Goal: Task Accomplishment & Management: Manage account settings

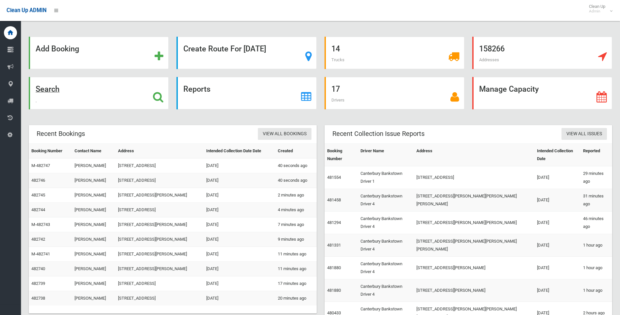
click at [52, 87] on strong "Search" at bounding box center [48, 88] width 24 height 9
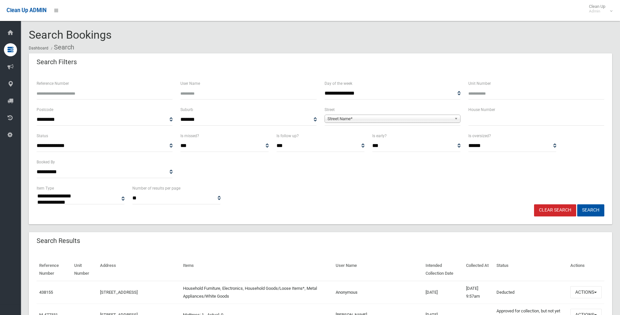
select select
click at [491, 124] on input "text" at bounding box center [537, 119] width 136 height 12
type input "***"
click at [413, 112] on div "**********" at bounding box center [393, 116] width 136 height 20
click at [410, 118] on span "Street Name*" at bounding box center [390, 119] width 124 height 8
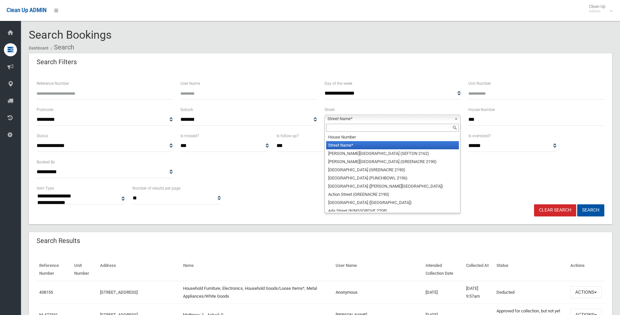
click at [361, 129] on input "text" at bounding box center [392, 128] width 133 height 8
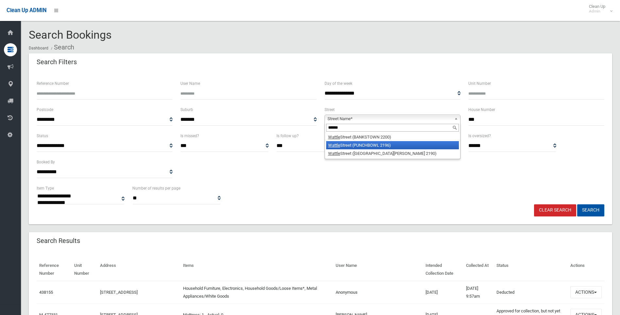
type input "******"
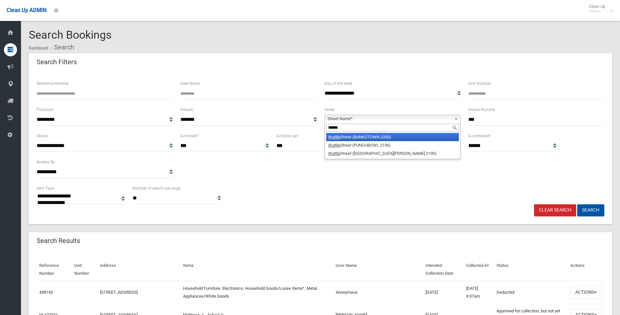
click at [332, 134] on li "Wattle Street (BANKSTOWN 2200)" at bounding box center [392, 137] width 133 height 8
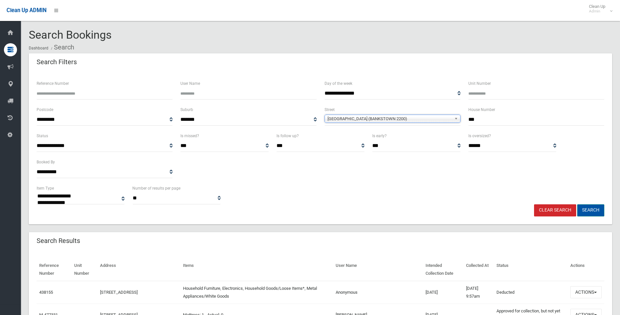
click at [596, 209] on button "Search" at bounding box center [591, 210] width 27 height 12
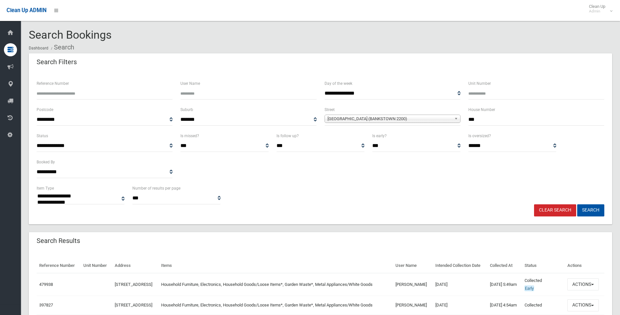
select select
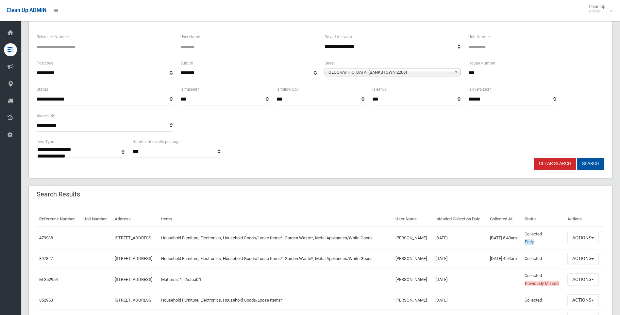
scroll to position [65, 0]
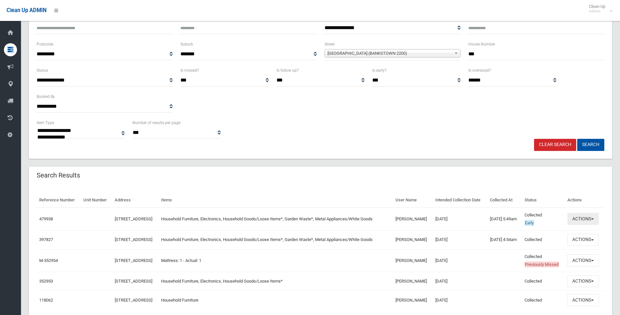
click at [578, 225] on button "Actions" at bounding box center [583, 219] width 31 height 12
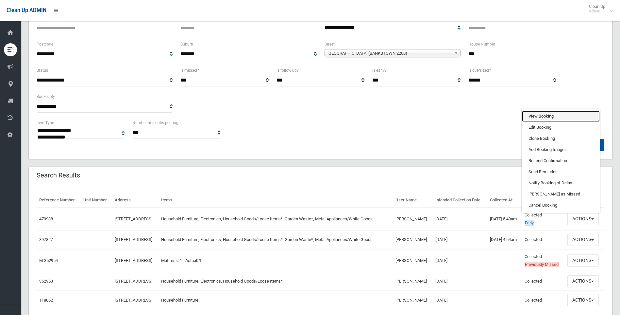
click at [558, 122] on link "View Booking" at bounding box center [561, 116] width 78 height 11
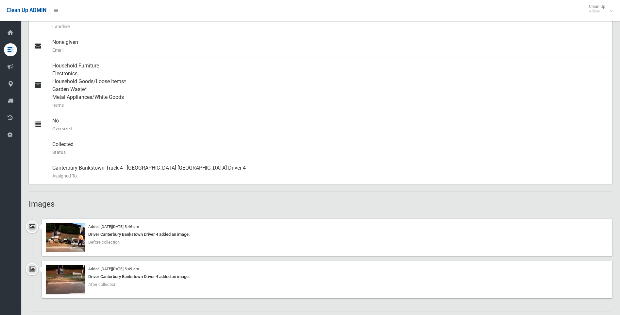
scroll to position [327, 0]
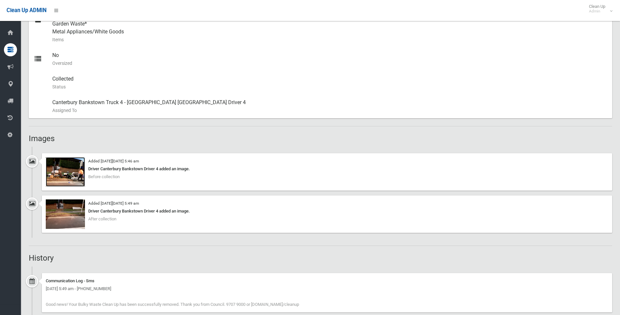
click at [63, 177] on img at bounding box center [65, 171] width 39 height 29
click at [69, 210] on img at bounding box center [65, 213] width 39 height 29
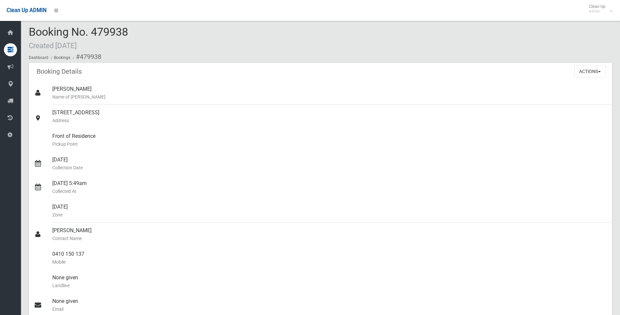
scroll to position [0, 0]
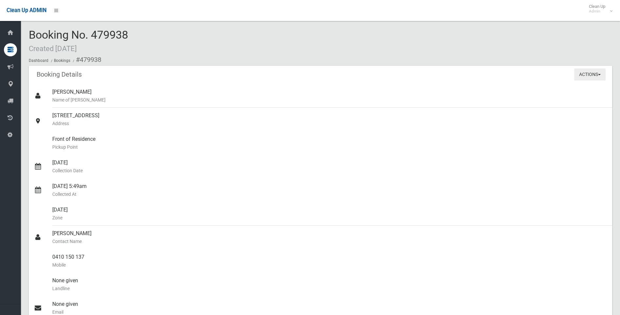
click at [586, 76] on button "Actions" at bounding box center [590, 74] width 31 height 12
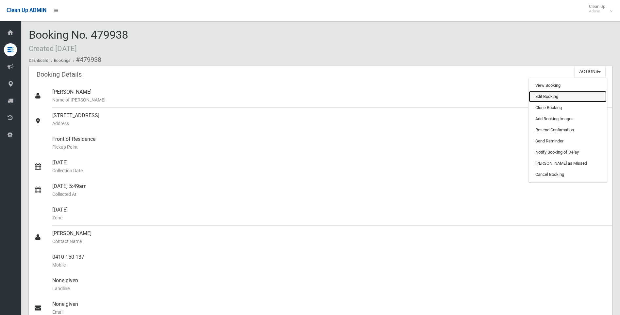
click at [549, 96] on link "Edit Booking" at bounding box center [568, 96] width 78 height 11
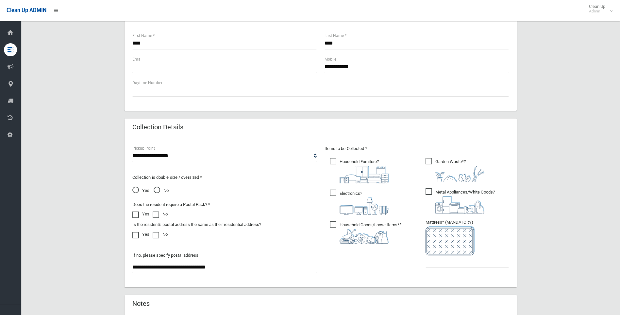
scroll to position [333, 0]
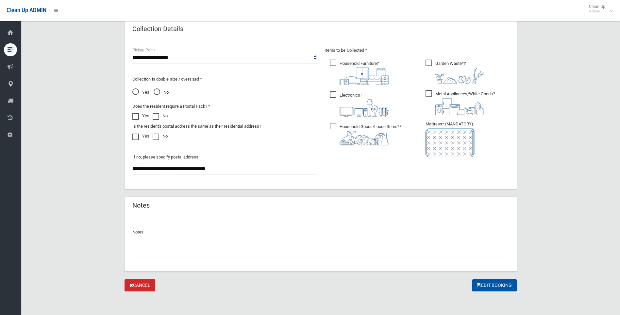
click at [360, 246] on input "text" at bounding box center [320, 251] width 377 height 12
click at [389, 250] on input "**********" at bounding box center [320, 251] width 377 height 12
type input "**********"
click at [506, 283] on button "Edit Booking" at bounding box center [495, 285] width 44 height 12
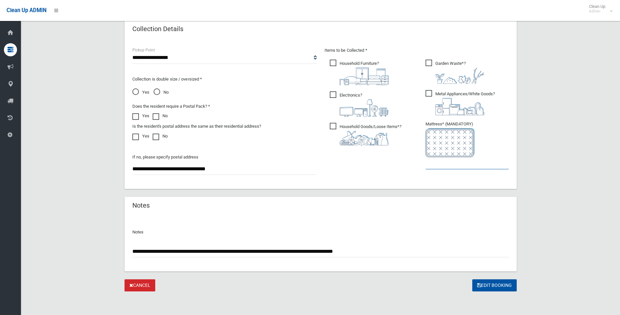
click at [440, 162] on input "text" at bounding box center [467, 163] width 83 height 12
type input "*"
click at [507, 289] on button "Edit Booking" at bounding box center [495, 285] width 44 height 12
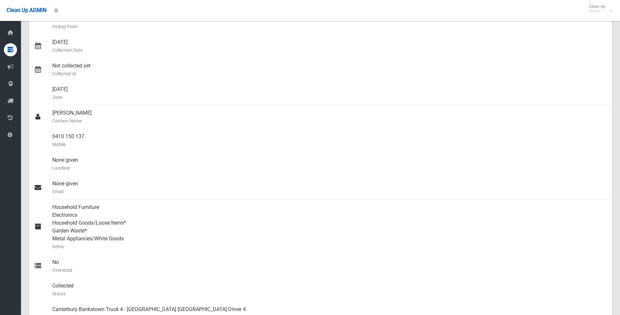
scroll to position [95, 0]
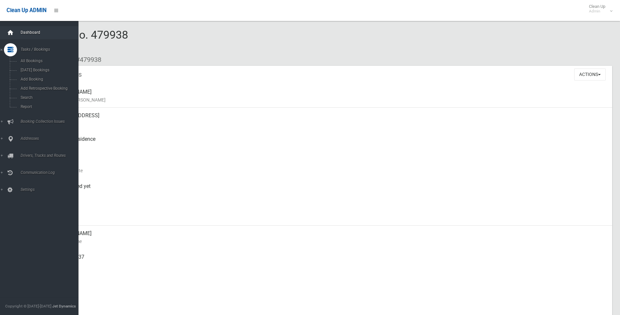
click at [11, 31] on icon at bounding box center [10, 32] width 7 height 13
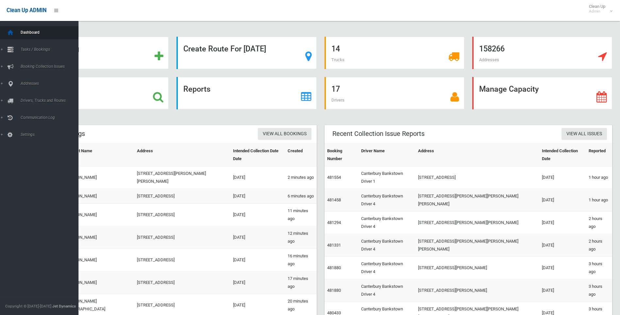
click at [11, 36] on icon at bounding box center [10, 32] width 7 height 13
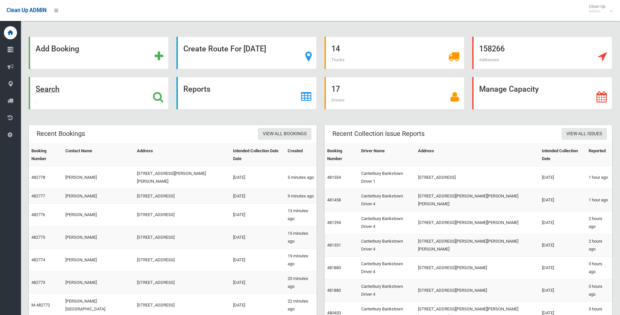
click at [47, 89] on strong "Search" at bounding box center [48, 88] width 24 height 9
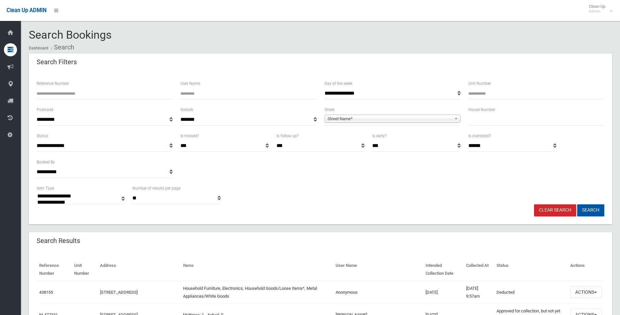
select select
click at [490, 93] on input "Unit Number" at bounding box center [537, 93] width 136 height 12
type input "***"
drag, startPoint x: 486, startPoint y: 97, endPoint x: 443, endPoint y: 89, distance: 43.9
click at [443, 89] on div "**********" at bounding box center [321, 92] width 576 height 26
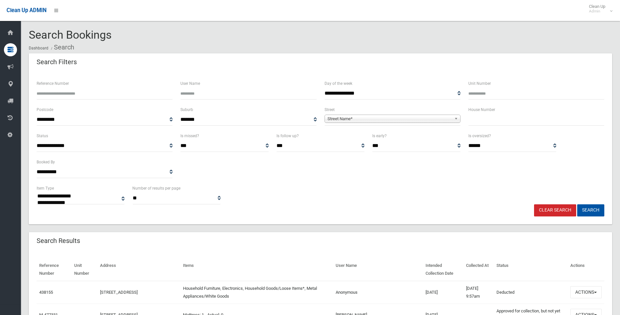
click at [495, 117] on input "text" at bounding box center [537, 119] width 136 height 12
type input "***"
click at [433, 116] on span "Street Name*" at bounding box center [390, 119] width 124 height 8
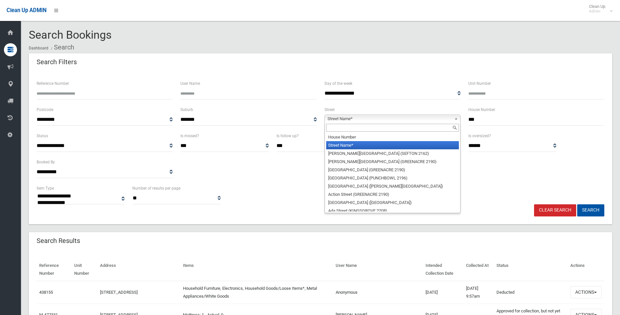
click at [364, 126] on input "text" at bounding box center [392, 128] width 133 height 8
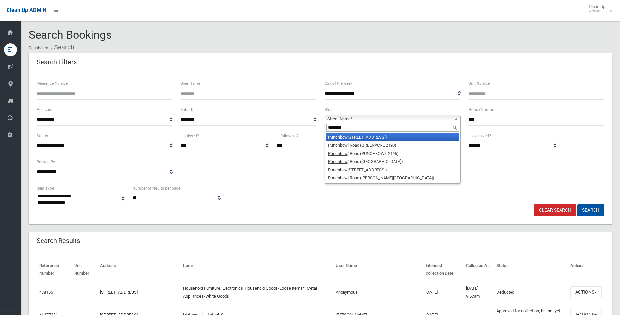
type input "********"
click at [346, 136] on em "Punchbow" at bounding box center [338, 136] width 20 height 5
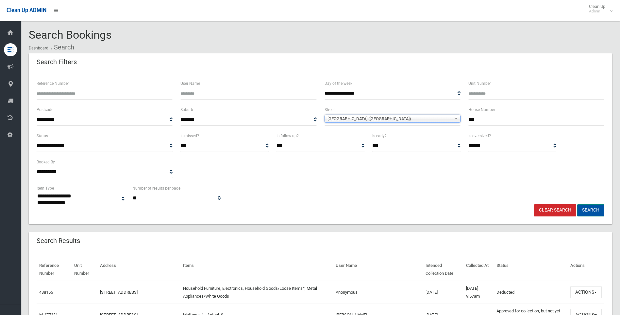
click at [588, 210] on button "Search" at bounding box center [591, 210] width 27 height 12
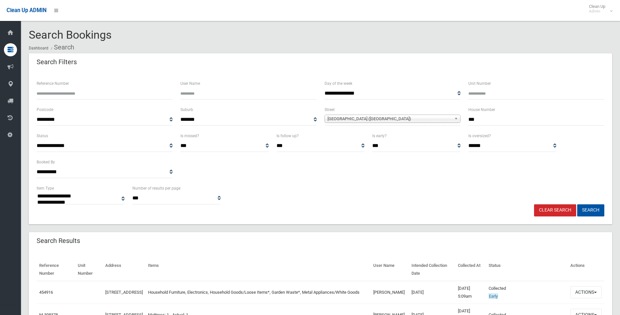
select select
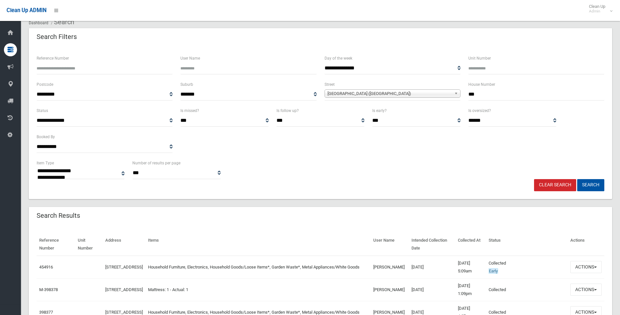
scroll to position [33, 0]
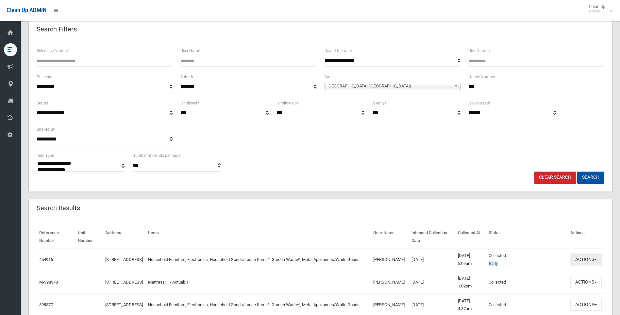
click at [592, 257] on button "Actions" at bounding box center [586, 259] width 31 height 12
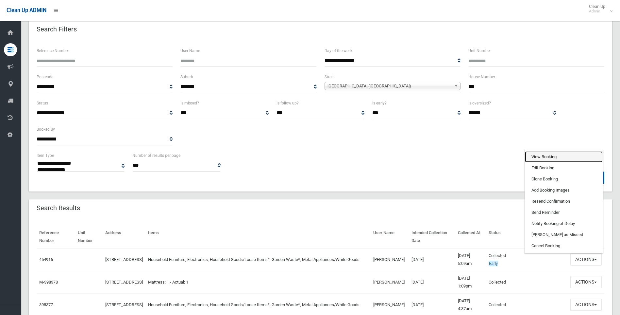
click at [553, 160] on link "View Booking" at bounding box center [564, 156] width 78 height 11
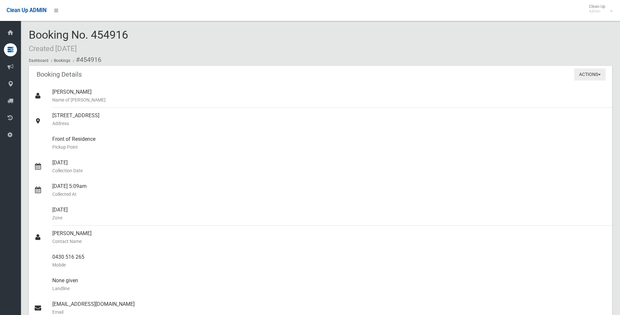
click at [593, 79] on button "Actions" at bounding box center [590, 74] width 31 height 12
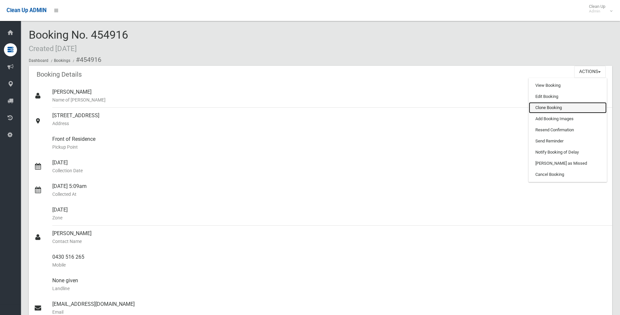
click at [556, 109] on link "Clone Booking" at bounding box center [568, 107] width 78 height 11
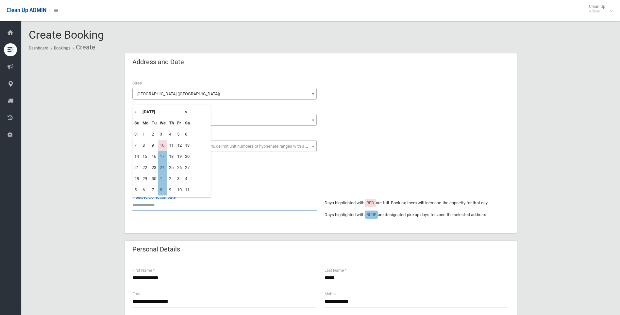
click at [147, 205] on input "text" at bounding box center [224, 205] width 184 height 12
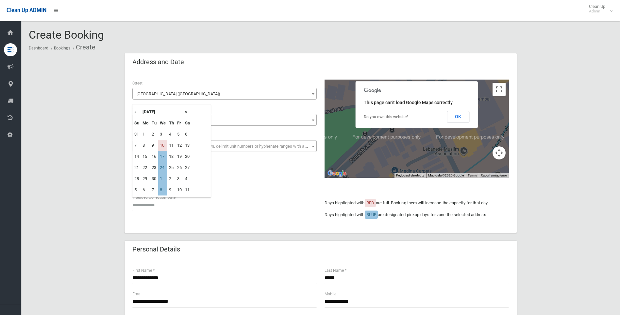
click at [180, 230] on div "**********" at bounding box center [321, 152] width 392 height 161
click at [459, 119] on button "OK" at bounding box center [458, 117] width 23 height 12
click at [455, 117] on button "OK" at bounding box center [458, 117] width 23 height 12
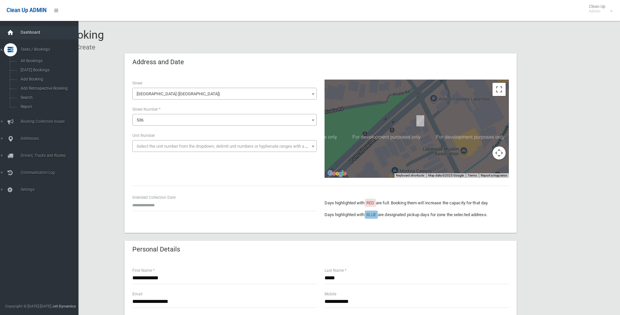
click at [8, 32] on icon at bounding box center [10, 32] width 7 height 13
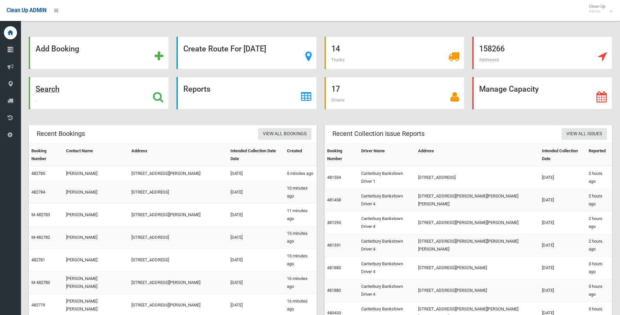
click at [60, 88] on div "Search" at bounding box center [99, 93] width 140 height 32
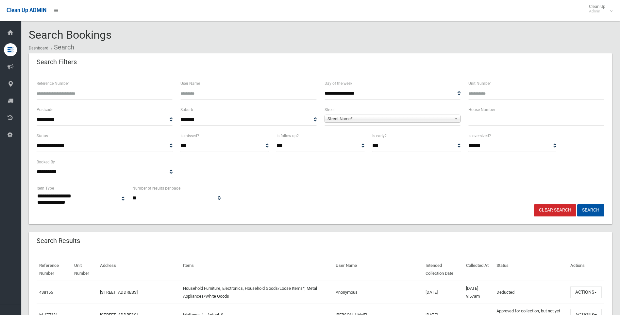
select select
click at [61, 93] on input "Reference Number" at bounding box center [105, 93] width 136 height 12
paste input "******"
type input "******"
click at [578, 204] on button "Search" at bounding box center [591, 210] width 27 height 12
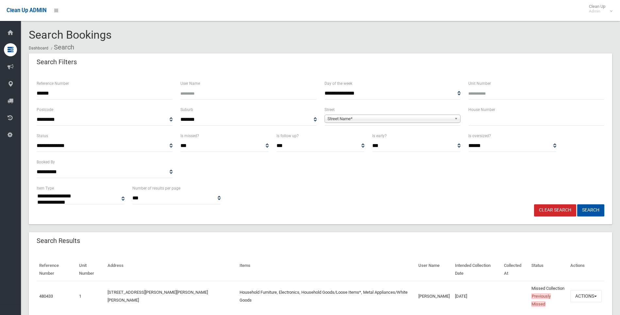
select select
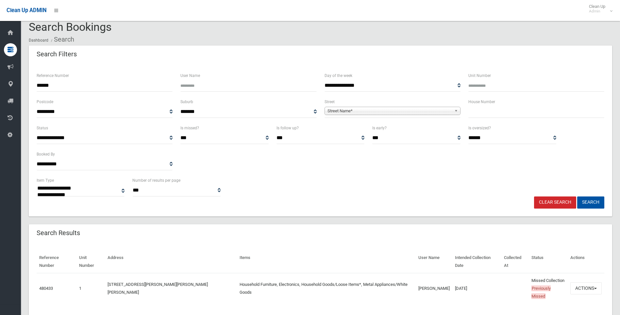
scroll to position [12, 0]
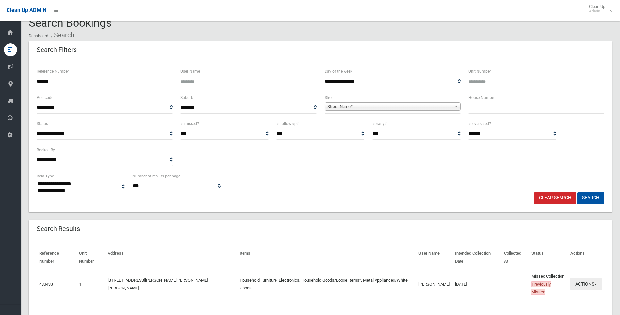
click at [597, 278] on button "Actions" at bounding box center [586, 284] width 31 height 12
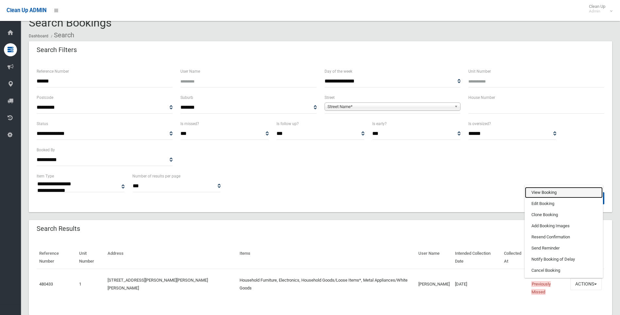
click at [544, 187] on link "View Booking" at bounding box center [564, 192] width 78 height 11
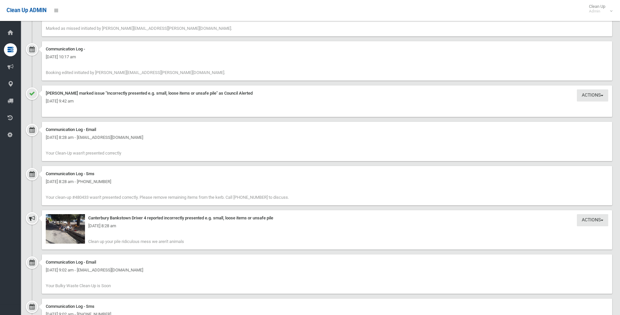
scroll to position [621, 0]
click at [72, 229] on img at bounding box center [65, 226] width 39 height 29
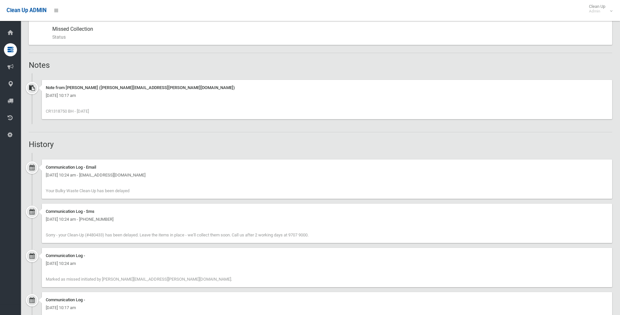
scroll to position [360, 0]
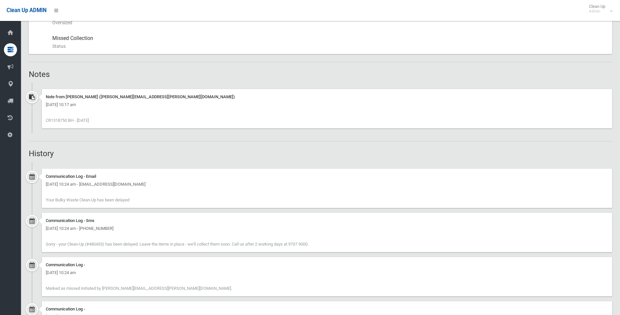
drag, startPoint x: 67, startPoint y: 120, endPoint x: 51, endPoint y: 122, distance: 16.5
click at [51, 122] on span "CR1318750 BH - [DATE]" at bounding box center [67, 120] width 43 height 5
copy span "1318750"
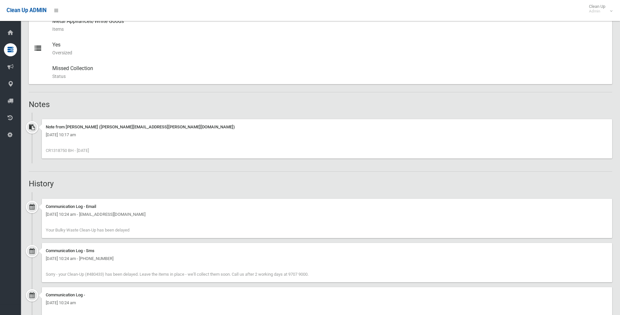
scroll to position [327, 0]
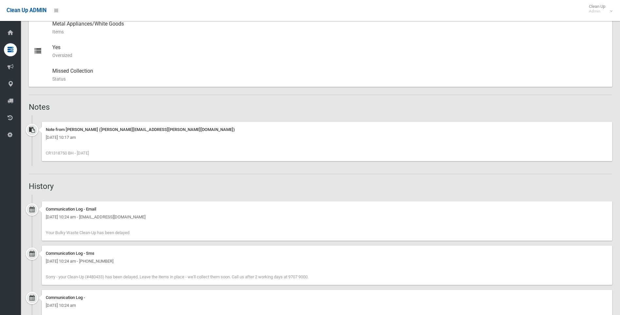
copy span "1318750"
click at [67, 153] on span "CR1318750 BH - [DATE]" at bounding box center [67, 152] width 43 height 5
drag, startPoint x: 67, startPoint y: 153, endPoint x: 55, endPoint y: 154, distance: 12.1
click at [55, 154] on span "CR1318750 BH - [DATE]" at bounding box center [67, 152] width 43 height 5
drag, startPoint x: 55, startPoint y: 154, endPoint x: 51, endPoint y: 152, distance: 4.3
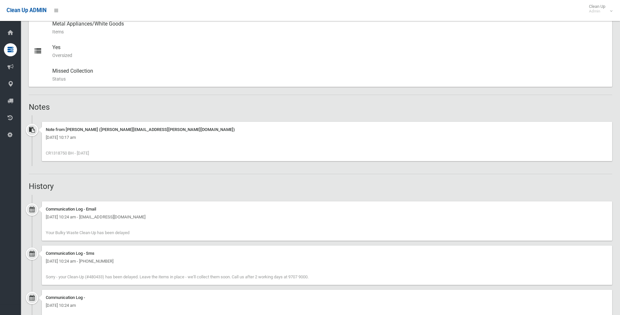
click at [51, 153] on span "CR1318750 BH - [DATE]" at bounding box center [67, 152] width 43 height 5
click at [57, 152] on span "CR1318750 BH - [DATE]" at bounding box center [67, 152] width 43 height 5
drag, startPoint x: 67, startPoint y: 152, endPoint x: 51, endPoint y: 153, distance: 15.7
click at [51, 153] on span "CR1318750 BH - [DATE]" at bounding box center [67, 152] width 43 height 5
copy span "1318750"
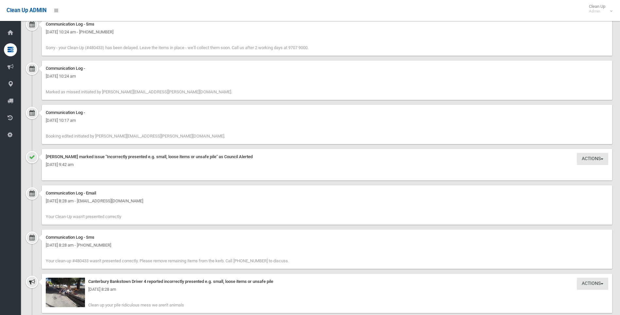
scroll to position [654, 0]
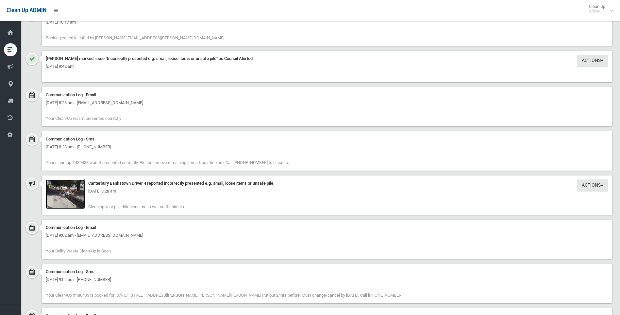
click at [68, 204] on img at bounding box center [65, 193] width 39 height 29
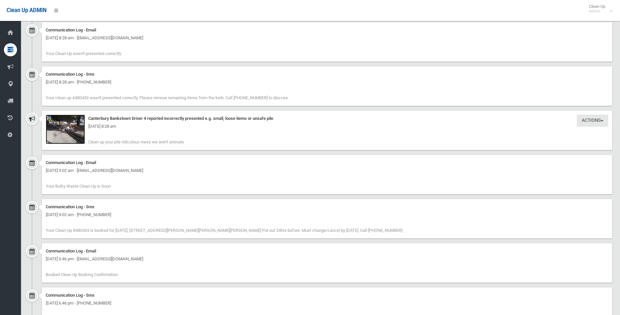
scroll to position [719, 0]
click at [77, 136] on img at bounding box center [65, 128] width 39 height 29
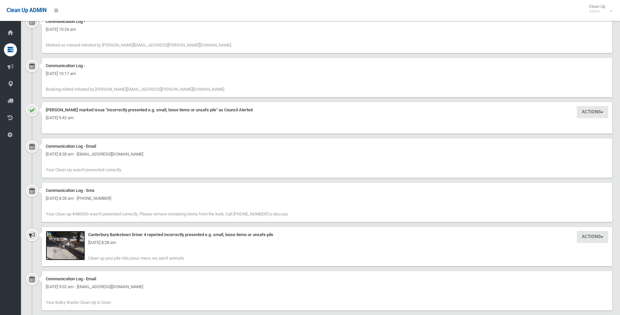
scroll to position [616, 0]
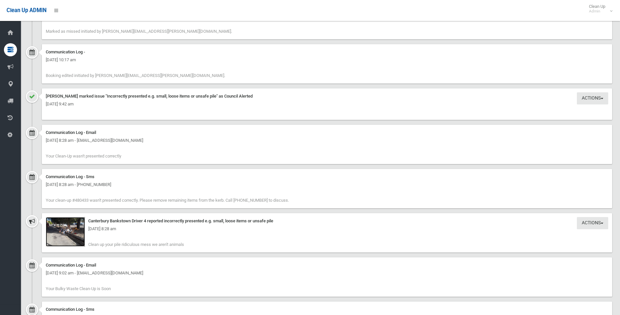
click at [62, 234] on img at bounding box center [65, 231] width 39 height 29
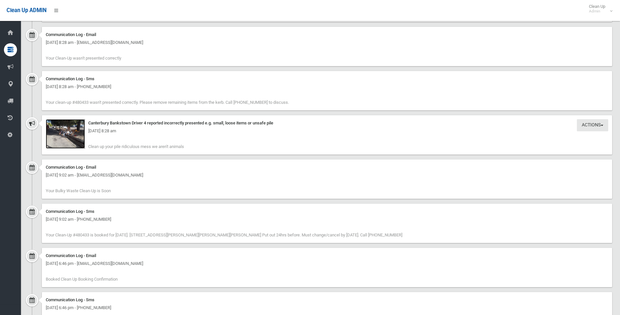
scroll to position [715, 0]
click at [225, 269] on div "Communication Log - Email [DATE] 6:46 pm - [EMAIL_ADDRESS][DOMAIN_NAME] Booked …" at bounding box center [327, 266] width 571 height 39
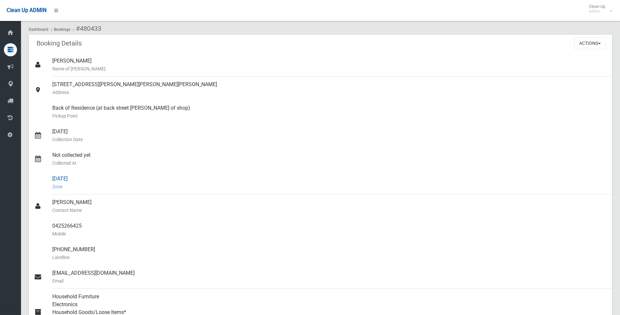
scroll to position [0, 0]
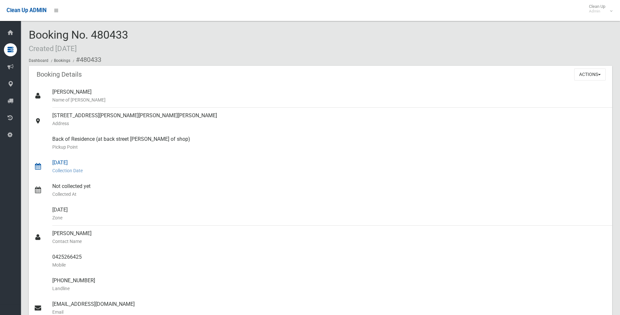
click at [262, 160] on div "02/09/2025 Collection Date" at bounding box center [329, 167] width 555 height 24
drag, startPoint x: 136, startPoint y: 33, endPoint x: 93, endPoint y: 39, distance: 43.5
click at [93, 39] on div "Booking No. 480433 Created 21/08/2025 Dashboard Bookings #480433" at bounding box center [321, 47] width 584 height 37
copy span "480433"
click at [163, 198] on div "Not collected yet Collected At" at bounding box center [329, 190] width 555 height 24
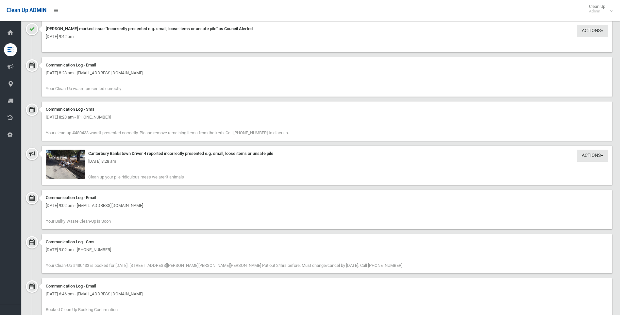
scroll to position [687, 0]
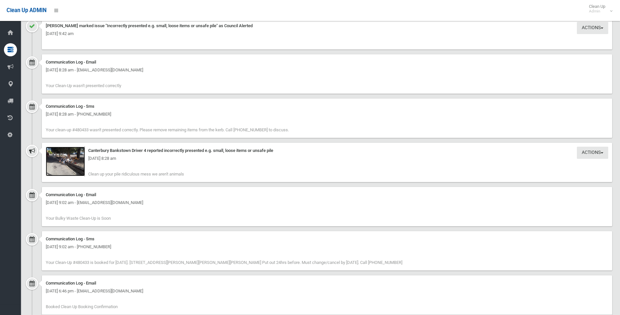
click at [78, 165] on img at bounding box center [65, 161] width 39 height 29
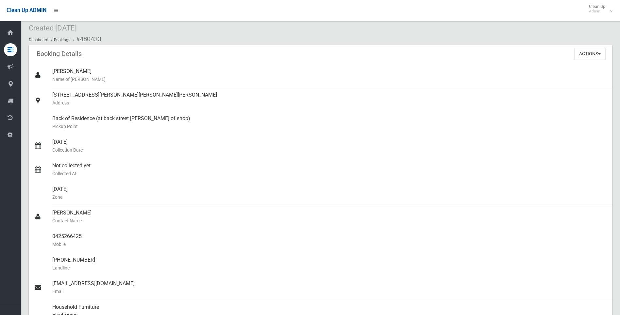
scroll to position [0, 0]
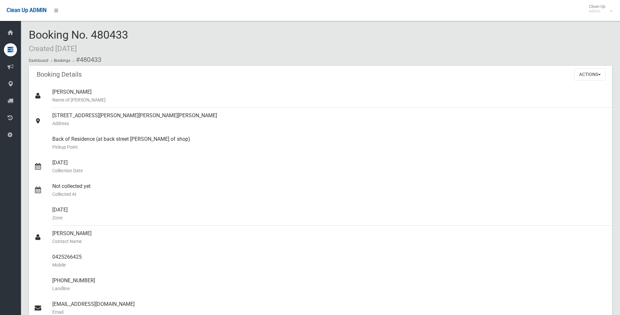
click at [582, 81] on div "Actions View Booking Edit Booking Clone Booking Add Booking Images Resend Confi…" at bounding box center [594, 74] width 38 height 17
click at [582, 79] on button "Actions" at bounding box center [590, 74] width 31 height 12
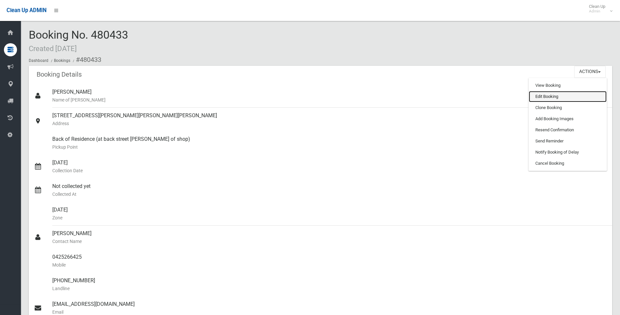
click at [551, 95] on link "Edit Booking" at bounding box center [568, 96] width 78 height 11
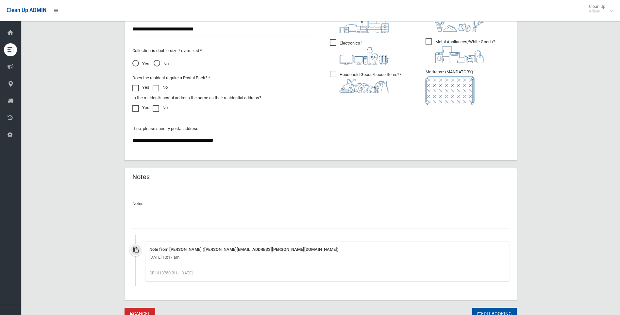
scroll to position [413, 0]
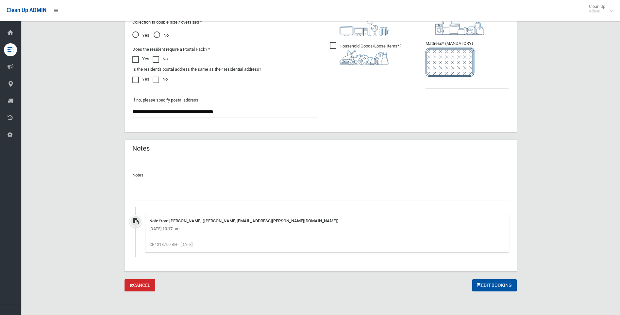
click at [171, 196] on input "text" at bounding box center [320, 194] width 377 height 12
paste input "**********"
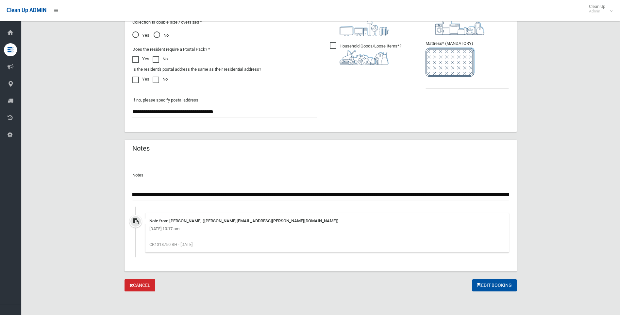
scroll to position [0, 0]
drag, startPoint x: 193, startPoint y: 195, endPoint x: 82, endPoint y: 186, distance: 111.5
click at [187, 193] on input "**********" at bounding box center [320, 194] width 377 height 12
drag, startPoint x: 209, startPoint y: 197, endPoint x: 117, endPoint y: 190, distance: 92.8
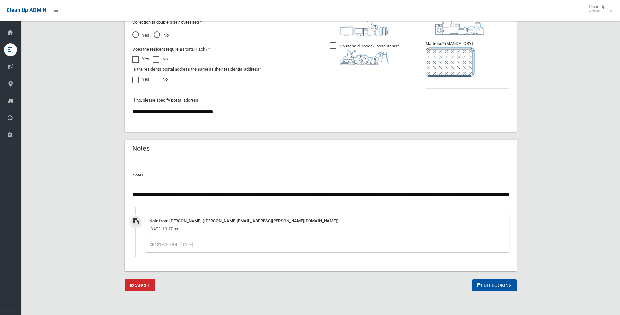
click at [214, 200] on input "**********" at bounding box center [320, 194] width 377 height 12
drag, startPoint x: 296, startPoint y: 196, endPoint x: 581, endPoint y: 207, distance: 285.4
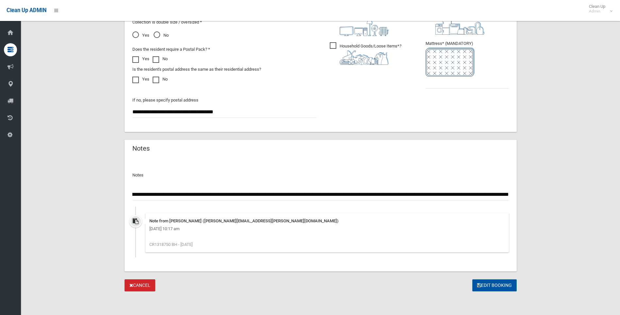
type input "**********"
click at [508, 287] on button "Edit Booking" at bounding box center [495, 285] width 44 height 12
type input "*"
click at [498, 285] on button "Edit Booking" at bounding box center [495, 285] width 44 height 12
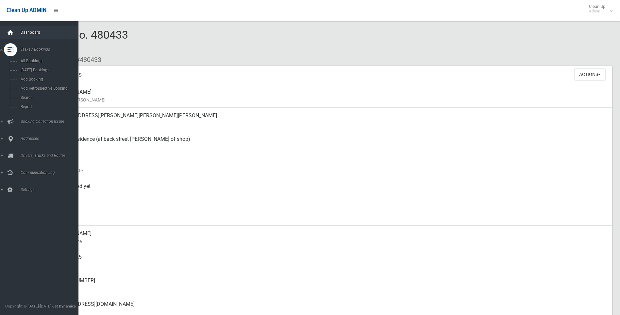
click at [6, 31] on div at bounding box center [10, 32] width 13 height 13
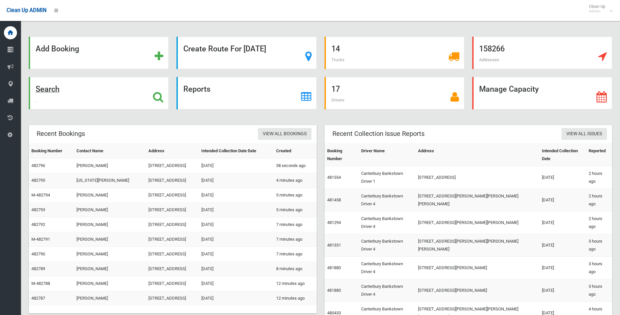
click at [50, 91] on strong "Search" at bounding box center [48, 88] width 24 height 9
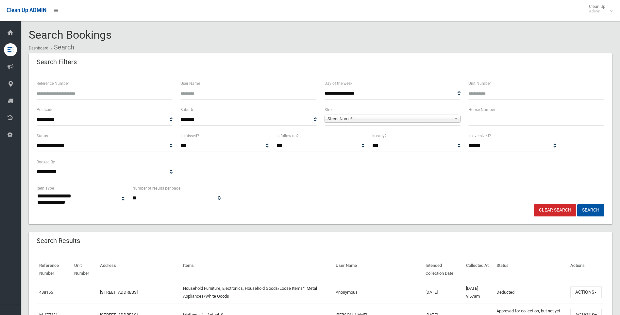
select select
